Goal: Information Seeking & Learning: Learn about a topic

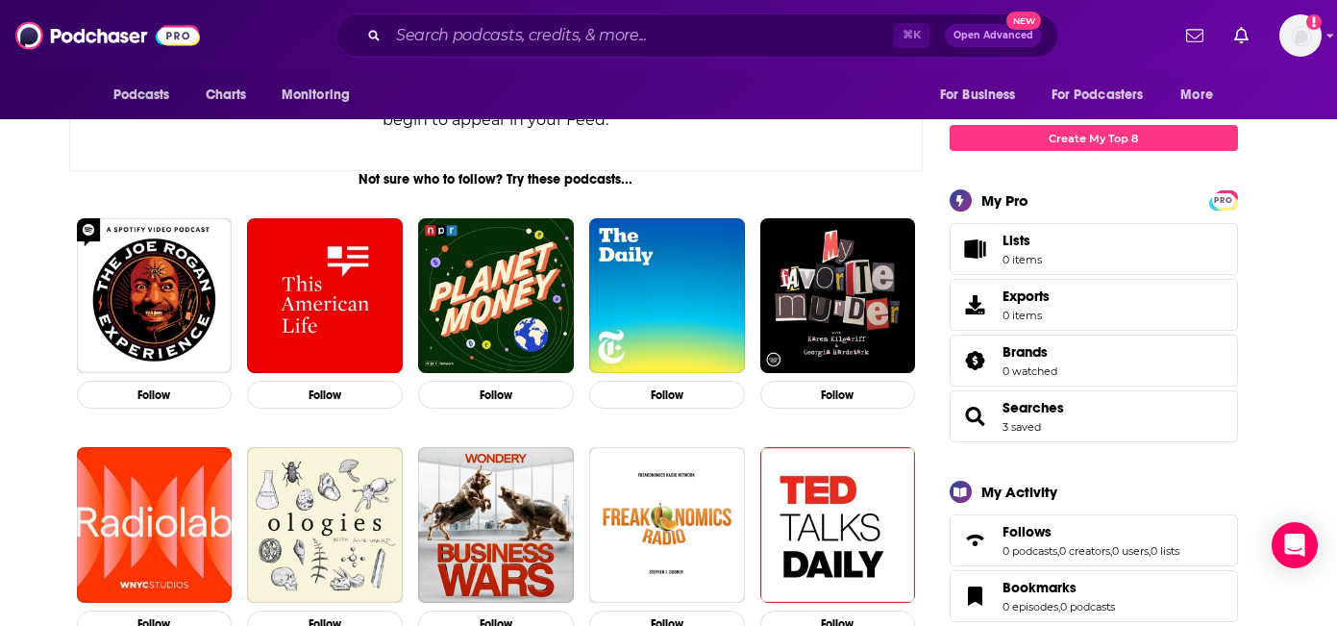
scroll to position [286, 0]
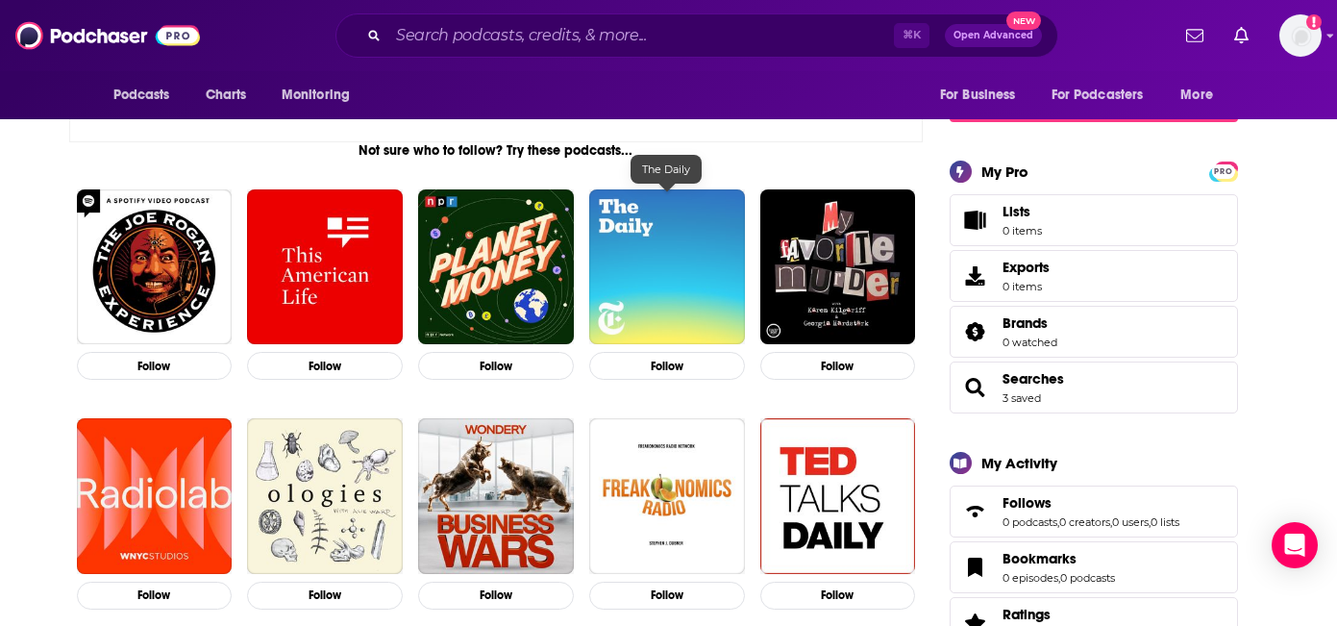
click at [683, 257] on img "The Daily" at bounding box center [667, 267] width 156 height 156
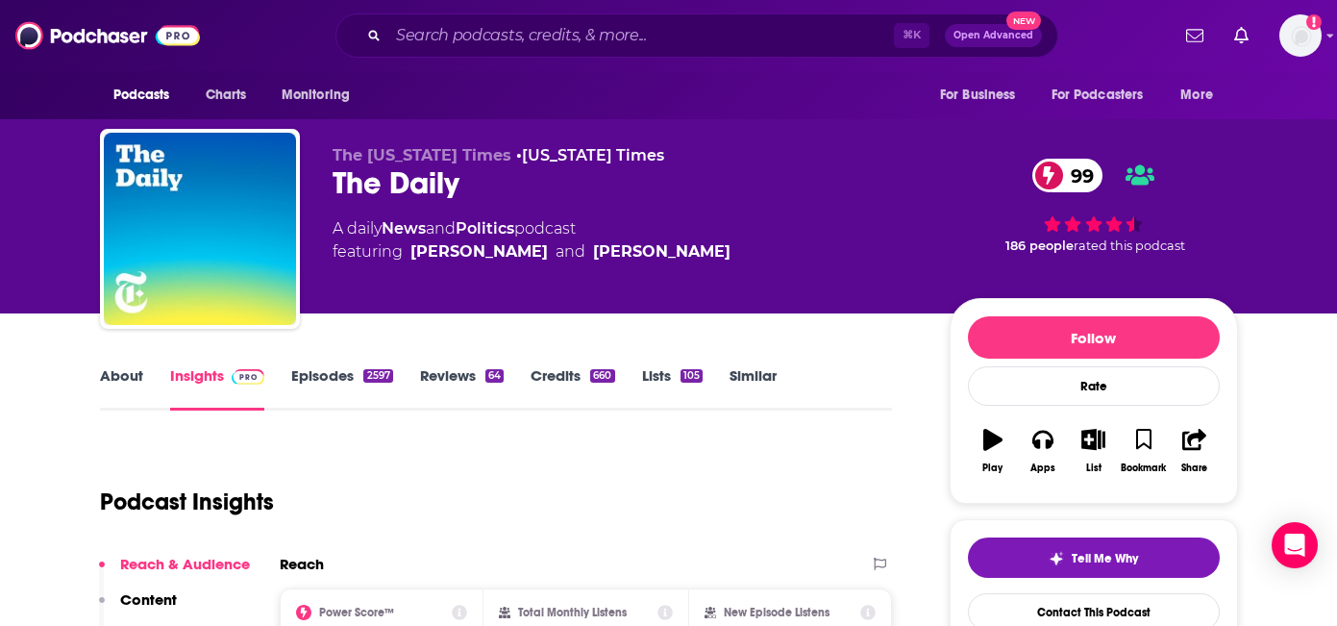
click at [327, 381] on link "Episodes 2597" at bounding box center [341, 388] width 101 height 44
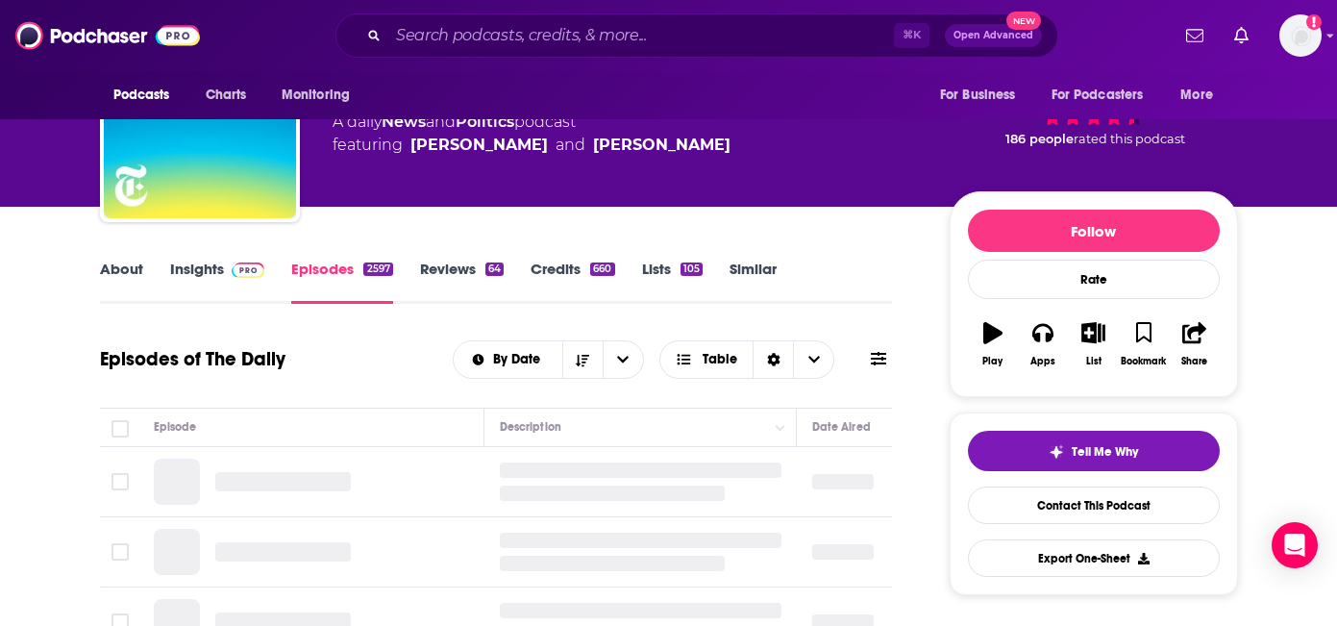
scroll to position [111, 0]
